Goal: Task Accomplishment & Management: Manage account settings

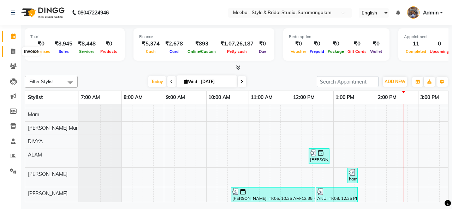
click at [14, 51] on icon at bounding box center [13, 51] width 4 height 5
select select "service"
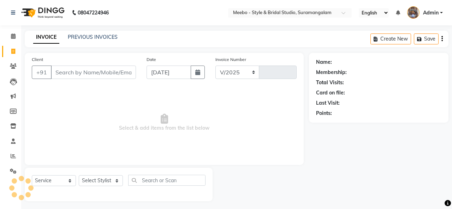
select select "12"
type input "5390"
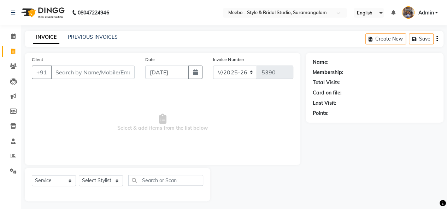
drag, startPoint x: 89, startPoint y: 75, endPoint x: 83, endPoint y: 53, distance: 23.5
click at [83, 53] on div "Client +91 Date [DATE] Invoice Number V/2025 V/[PHONE_NUMBER] Select & add item…" at bounding box center [162, 109] width 275 height 112
click at [88, 36] on link "PREVIOUS INVOICES" at bounding box center [93, 37] width 50 height 6
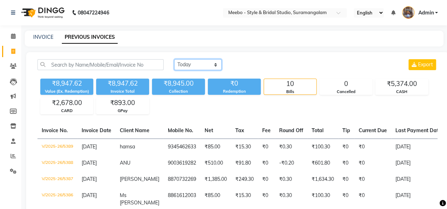
click at [197, 60] on select "[DATE] [DATE] Custom Range" at bounding box center [197, 64] width 47 height 11
select select "range"
click at [174, 59] on select "[DATE] [DATE] Custom Range" at bounding box center [197, 64] width 47 height 11
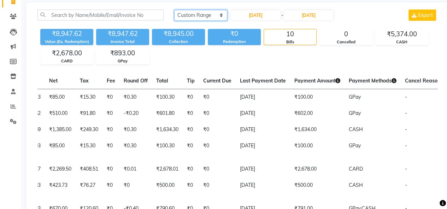
scroll to position [9, 0]
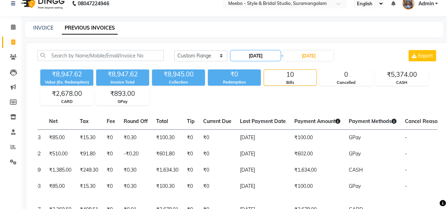
click at [251, 59] on input "[DATE]" at bounding box center [255, 56] width 49 height 10
select select "9"
select select "2025"
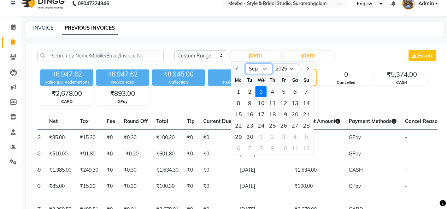
click at [263, 71] on select "Jan Feb Mar Apr May Jun [DATE] Aug Sep Oct Nov Dec" at bounding box center [258, 69] width 27 height 11
select select "6"
click at [245, 64] on select "Jan Feb Mar Apr May Jun [DATE] Aug Sep Oct Nov Dec" at bounding box center [258, 69] width 27 height 11
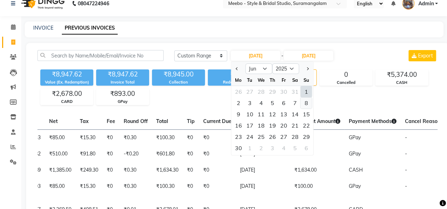
click at [309, 106] on div "8" at bounding box center [305, 102] width 11 height 11
type input "[DATE]"
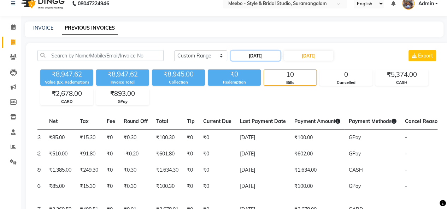
click at [267, 55] on input "[DATE]" at bounding box center [255, 56] width 49 height 10
select select "6"
select select "2025"
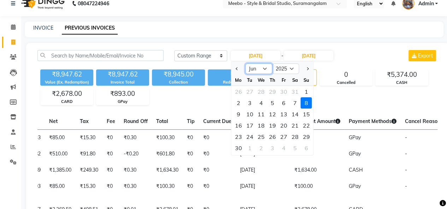
click at [264, 70] on select "Jan Feb Mar Apr May Jun [DATE] Aug Sep Oct Nov Dec" at bounding box center [258, 69] width 27 height 11
select select "8"
click at [245, 64] on select "Jan Feb Mar Apr May Jun [DATE] Aug Sep Oct Nov Dec" at bounding box center [258, 69] width 27 height 11
click at [258, 102] on div "6" at bounding box center [260, 102] width 11 height 11
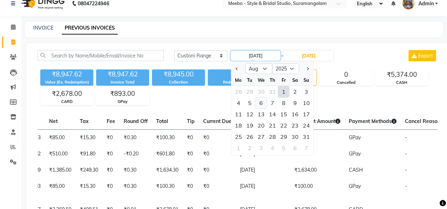
type input "[DATE]"
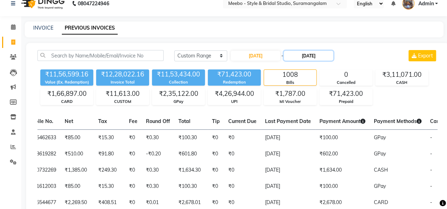
click at [324, 56] on input "[DATE]" at bounding box center [307, 56] width 49 height 10
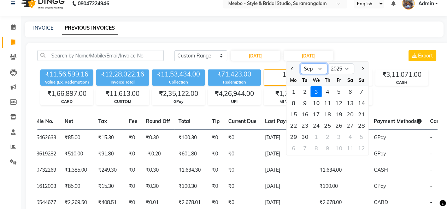
click at [320, 67] on select "Aug Sep Oct Nov Dec" at bounding box center [313, 69] width 27 height 11
select select "8"
click at [300, 64] on select "Aug Sep Oct Nov Dec" at bounding box center [313, 69] width 27 height 11
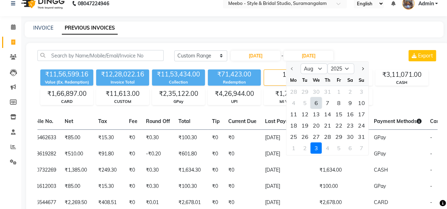
click at [316, 104] on div "6" at bounding box center [315, 102] width 11 height 11
type input "[DATE]"
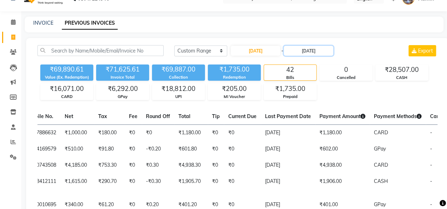
scroll to position [0, 0]
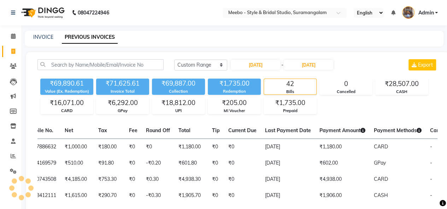
click at [244, 131] on span "Current Due" at bounding box center [242, 130] width 28 height 6
